Goal: Task Accomplishment & Management: Use online tool/utility

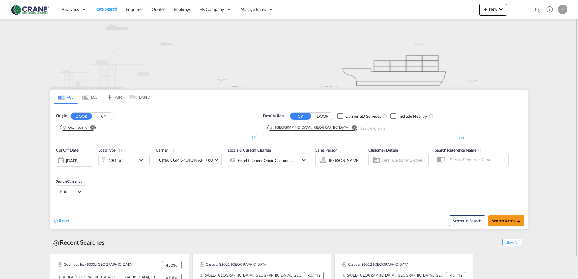
click at [91, 127] on md-icon "Remove" at bounding box center [92, 127] width 5 height 5
click at [62, 220] on span "Reset" at bounding box center [64, 220] width 10 height 5
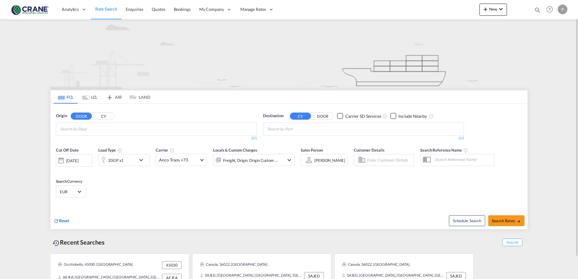
click at [62, 220] on span "Reset" at bounding box center [64, 220] width 10 height 5
click at [84, 130] on input "Chips input." at bounding box center [88, 130] width 57 height 10
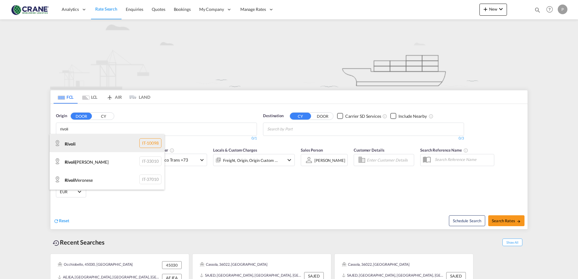
type input "rivoli"
click at [144, 141] on div "Rivoli IT-10098" at bounding box center [107, 143] width 115 height 18
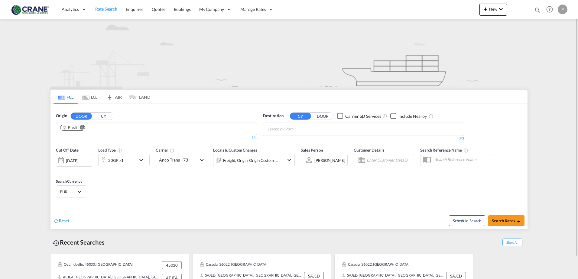
click at [99, 114] on button "CY" at bounding box center [103, 116] width 21 height 7
click at [79, 115] on button "DOOR" at bounding box center [81, 116] width 21 height 7
click at [76, 125] on body "Analytics Reports Dashboard Rate Search Enquiries Quotes Bookings" at bounding box center [289, 139] width 578 height 279
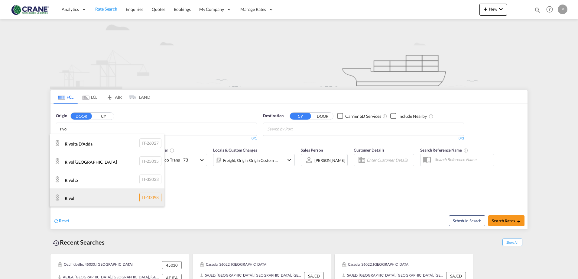
type input "rivol"
click at [82, 195] on div "Rivol i IT-10098" at bounding box center [107, 198] width 115 height 18
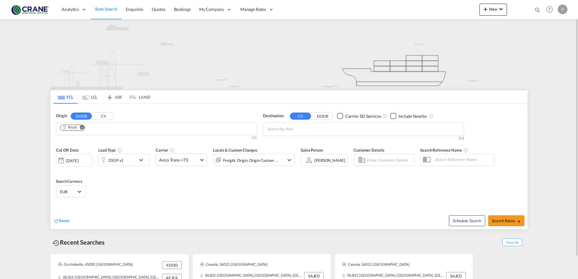
click at [304, 132] on input "Chips input." at bounding box center [295, 130] width 57 height 10
type input "jeddah"
click at [291, 138] on div "Jeddah [GEOGRAPHIC_DATA] SAJED" at bounding box center [314, 143] width 115 height 18
click at [504, 220] on span "Search Rates" at bounding box center [506, 221] width 29 height 5
type input "Rivoli to SAJED / [DATE]"
